Goal: Find specific page/section: Find specific page/section

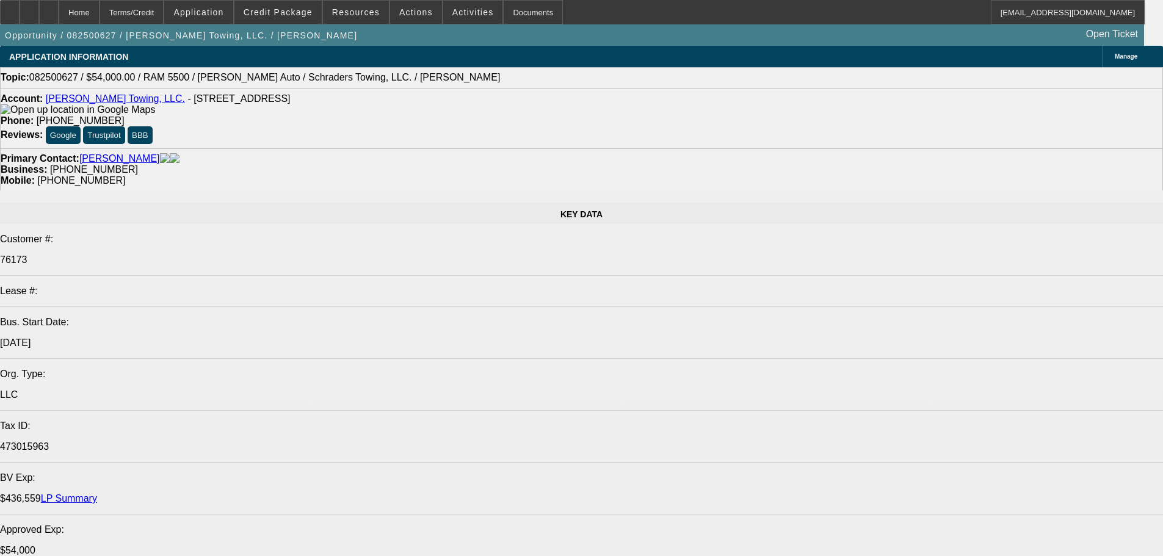
select select "0"
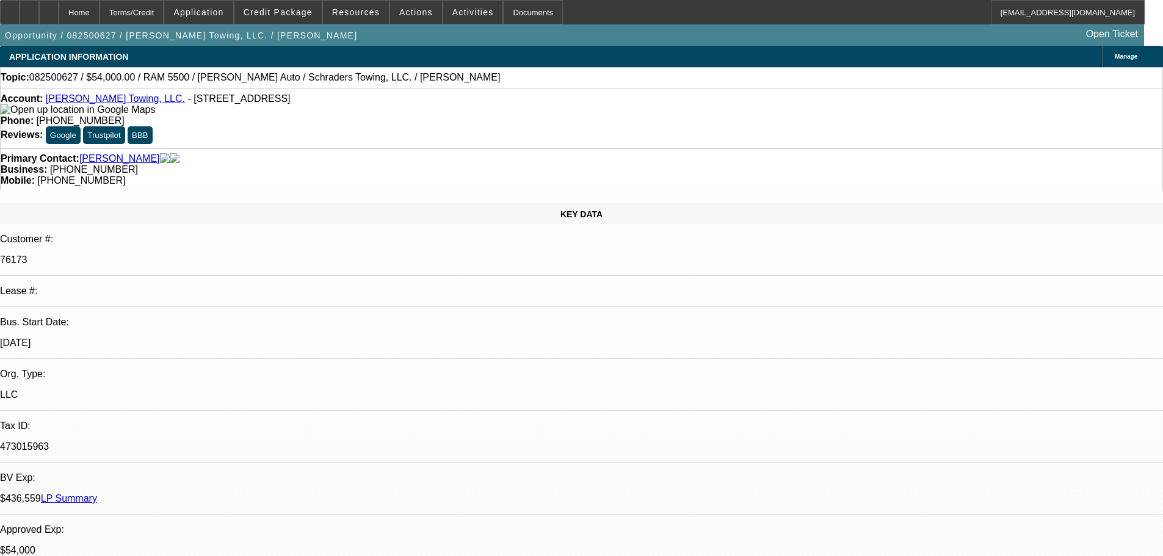
select select "2"
select select "0.1"
select select "4"
select select "0"
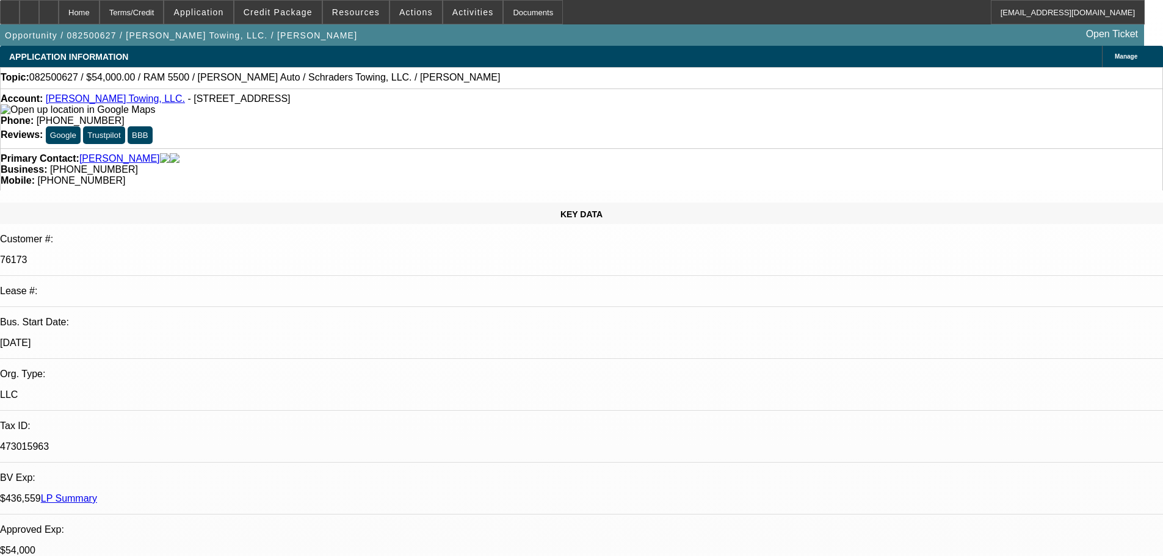
select select "2"
select select "0.1"
select select "4"
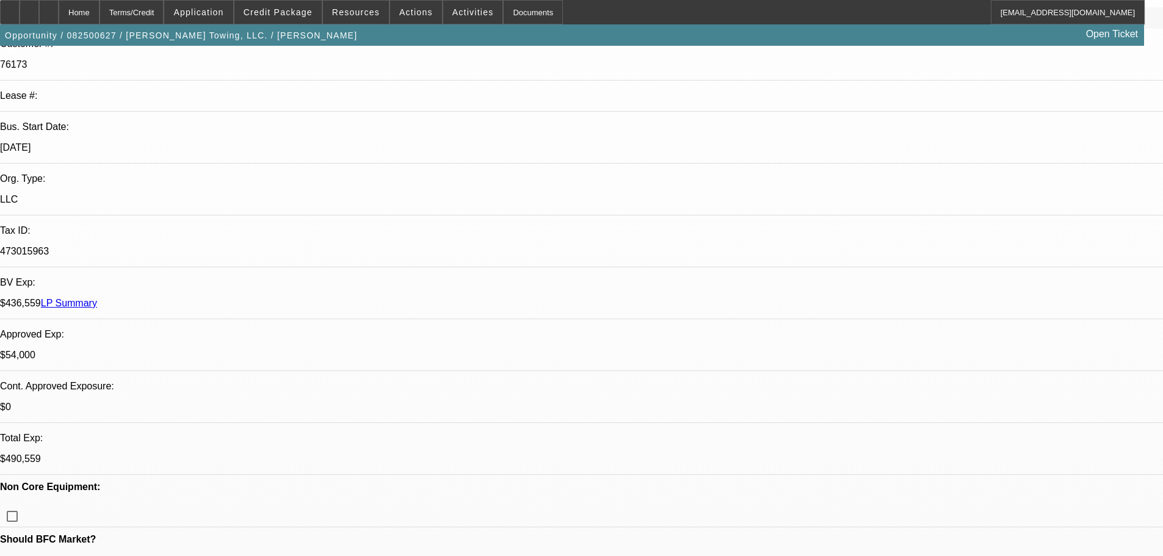
scroll to position [366, 0]
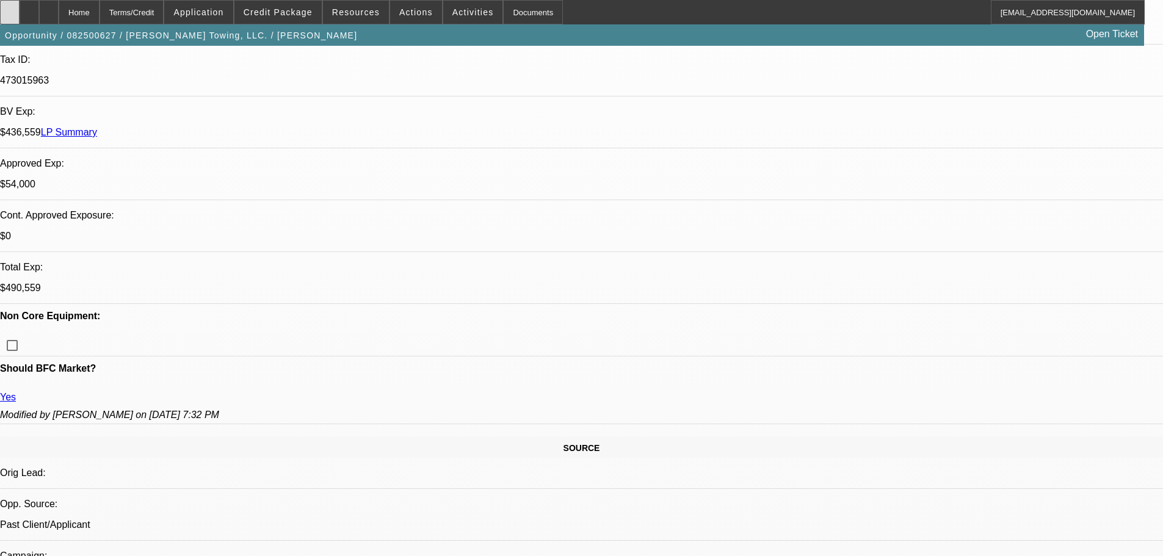
click at [10, 8] on icon at bounding box center [10, 8] width 0 height 0
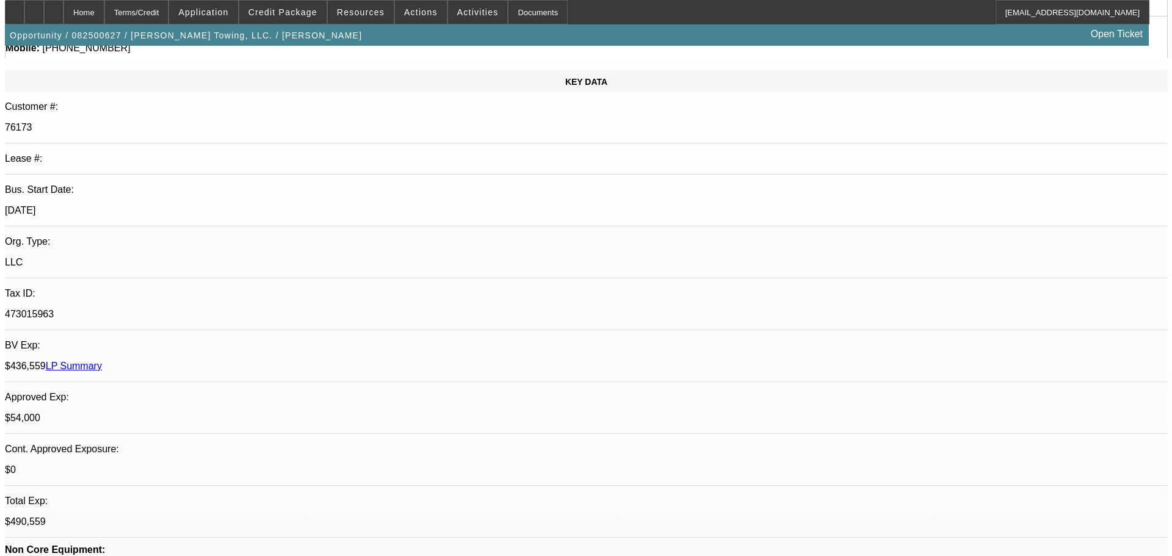
scroll to position [0, 0]
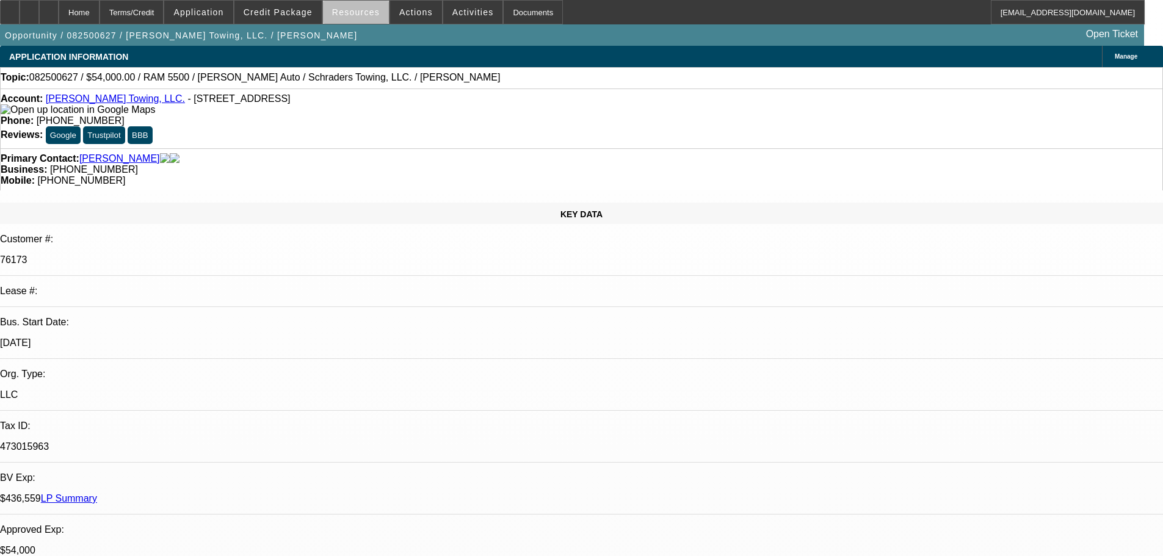
click at [367, 15] on span "Resources" at bounding box center [356, 12] width 48 height 10
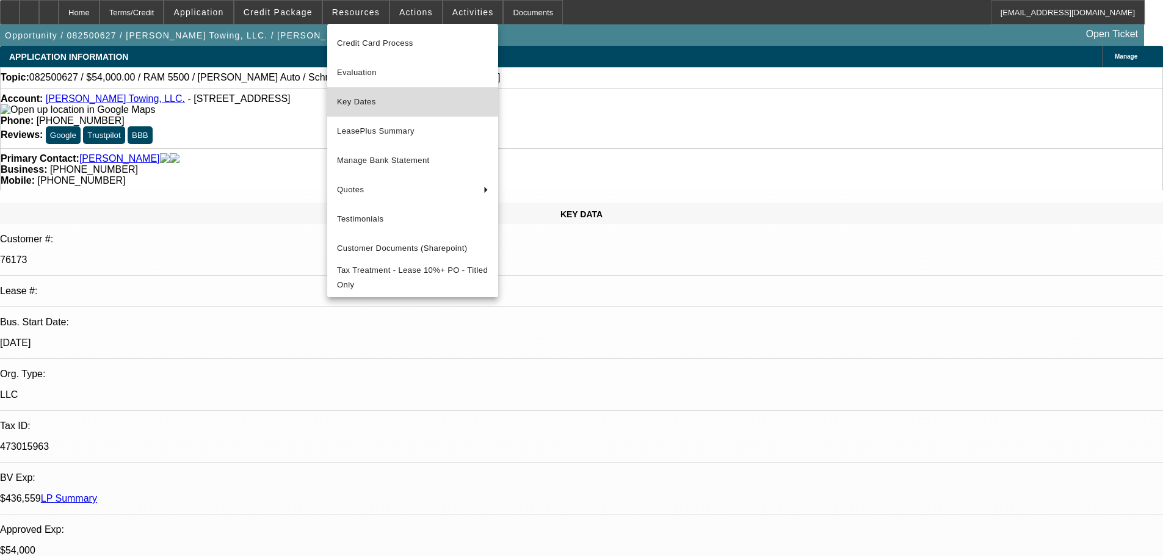
click at [366, 102] on span "Key Dates" at bounding box center [412, 102] width 151 height 15
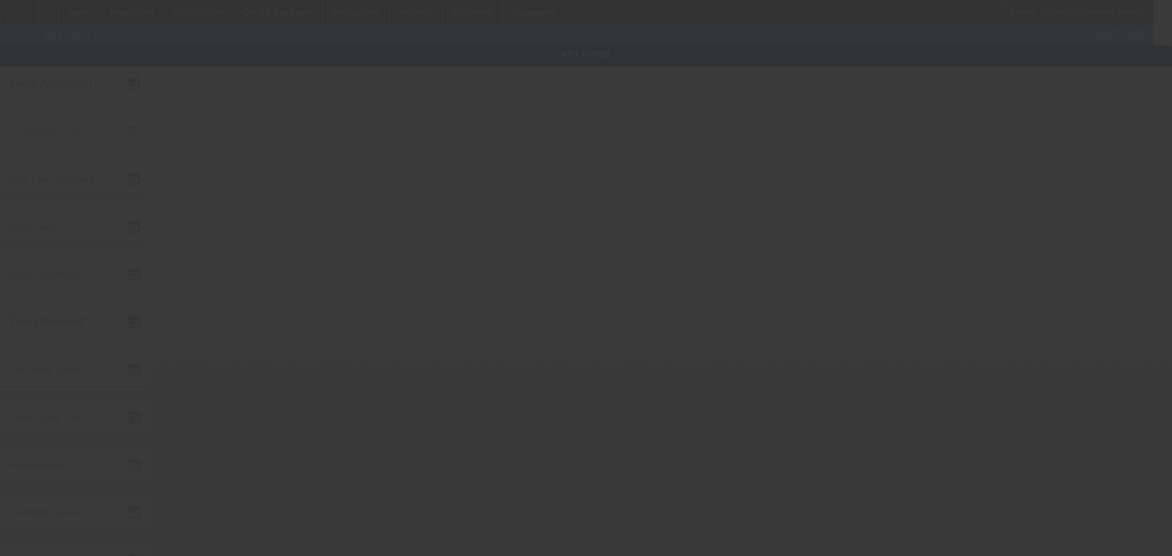
type input "[DATE]"
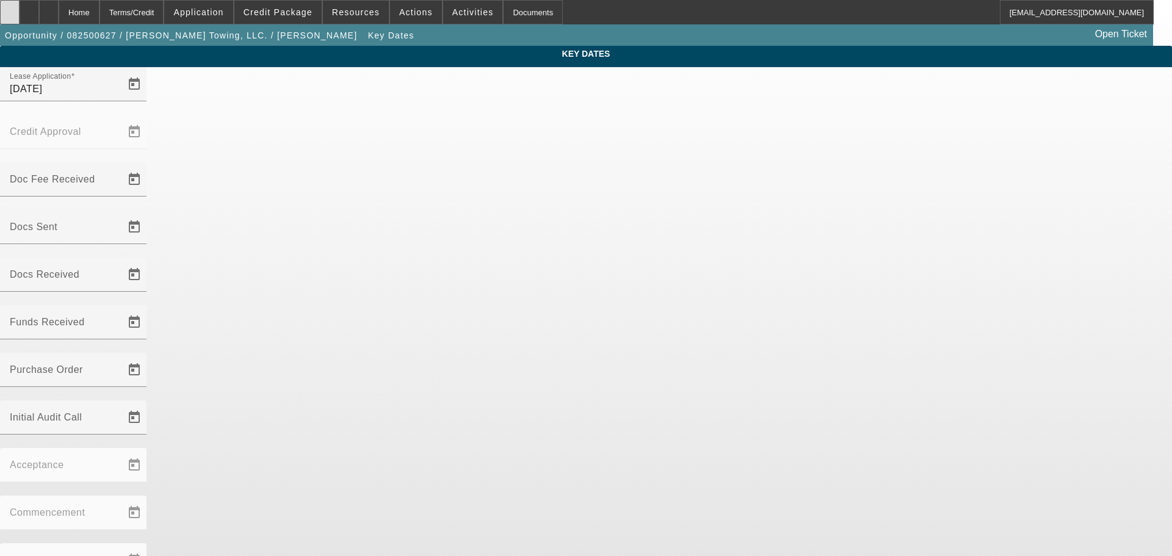
click at [10, 8] on icon at bounding box center [10, 8] width 0 height 0
